Goal: Task Accomplishment & Management: Manage account settings

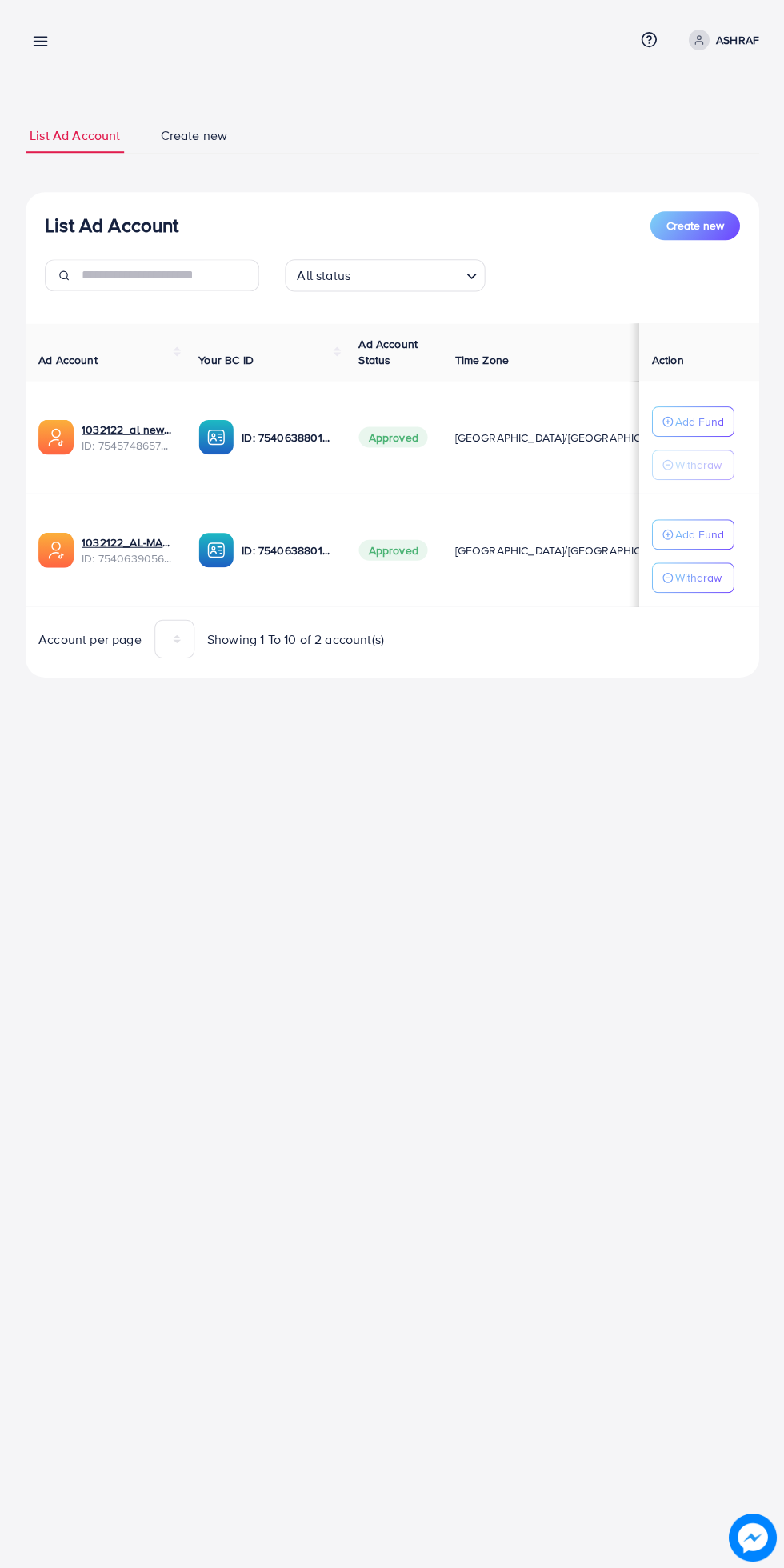
click at [737, 39] on p "ASHRAF" at bounding box center [737, 40] width 44 height 19
click at [720, 136] on link "Log out" at bounding box center [681, 131] width 152 height 36
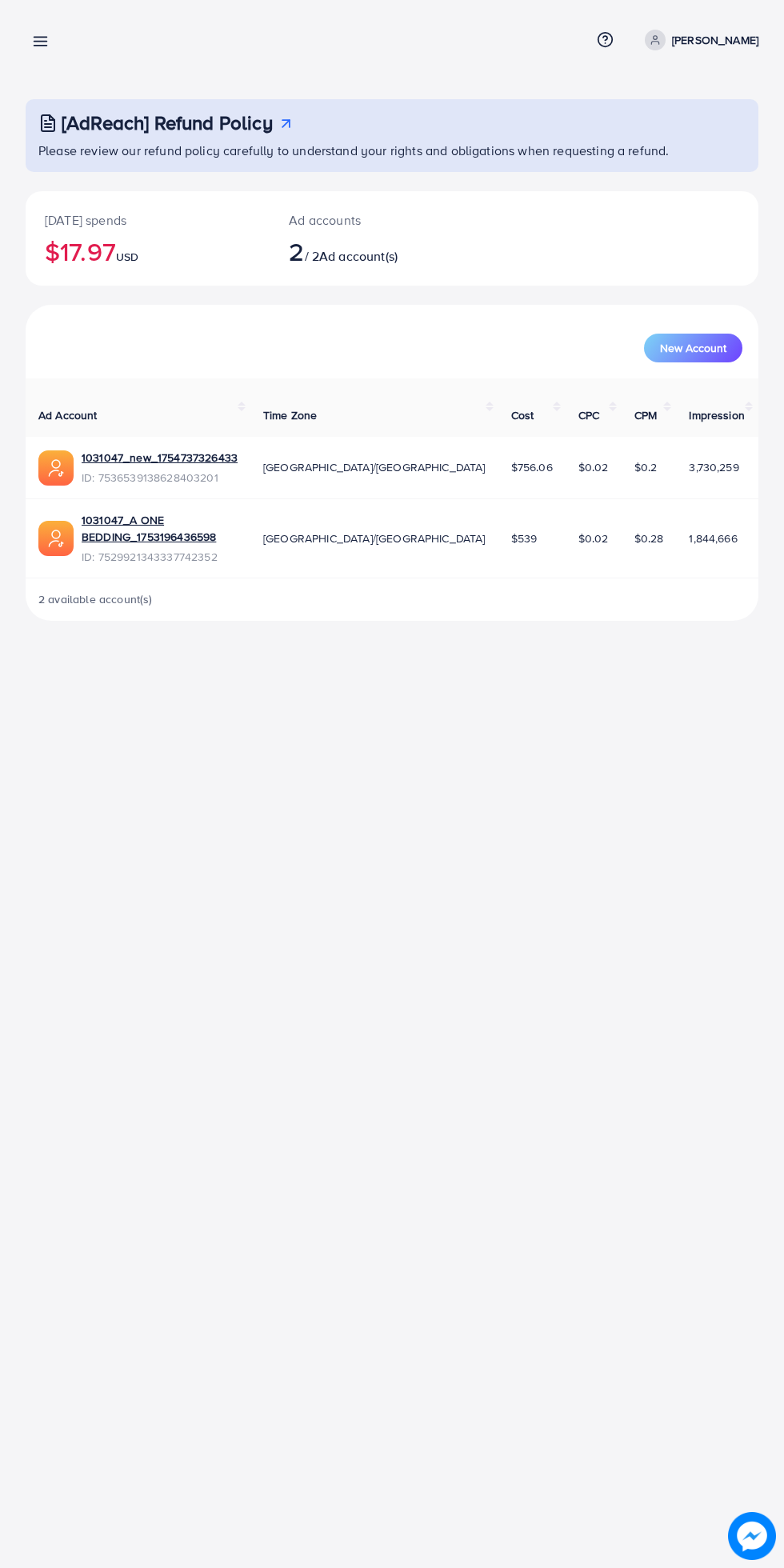
click at [44, 42] on line at bounding box center [41, 42] width 13 height 0
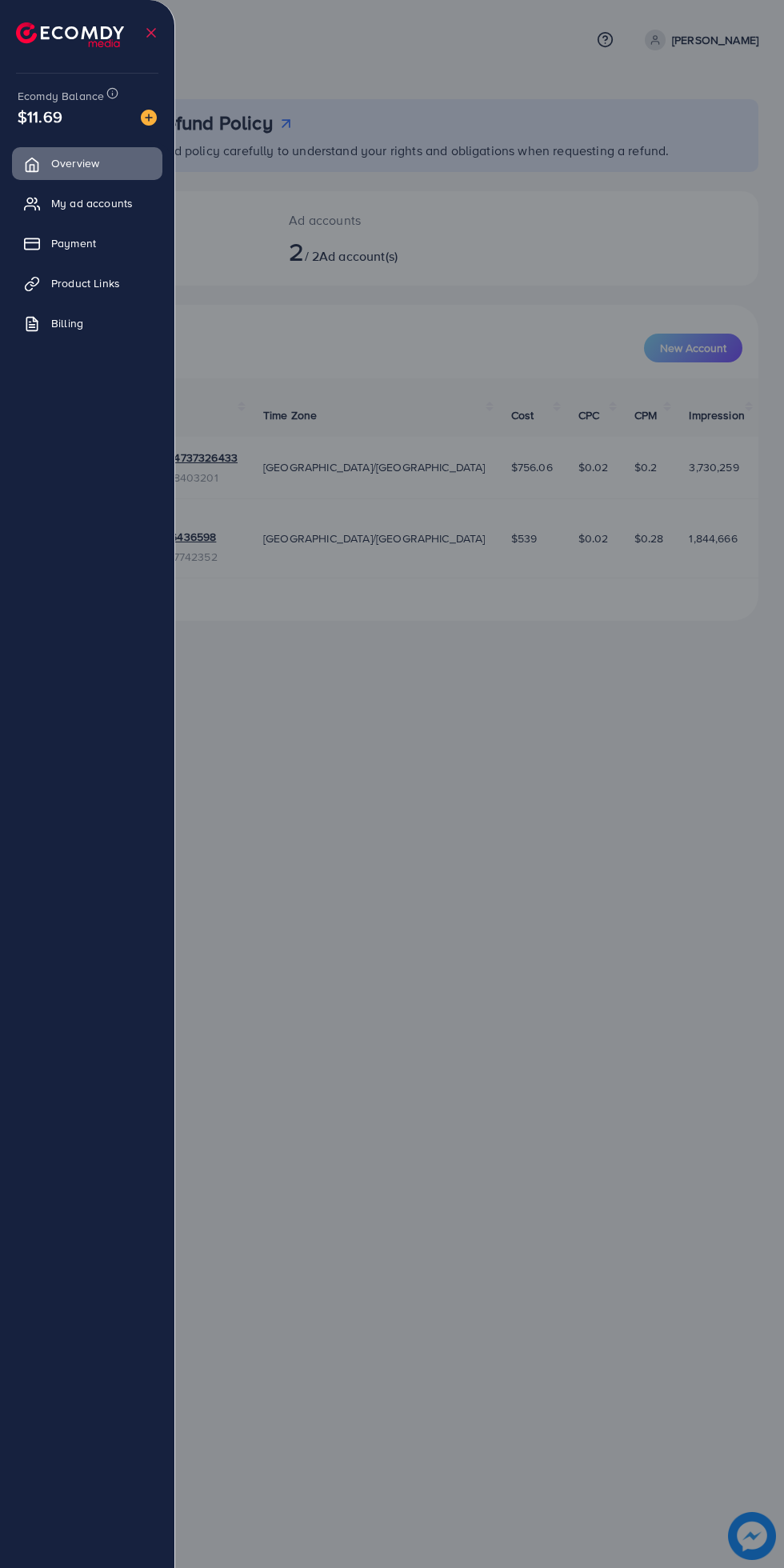
click at [130, 212] on link "My ad accounts" at bounding box center [86, 202] width 150 height 32
